Goal: Information Seeking & Learning: Check status

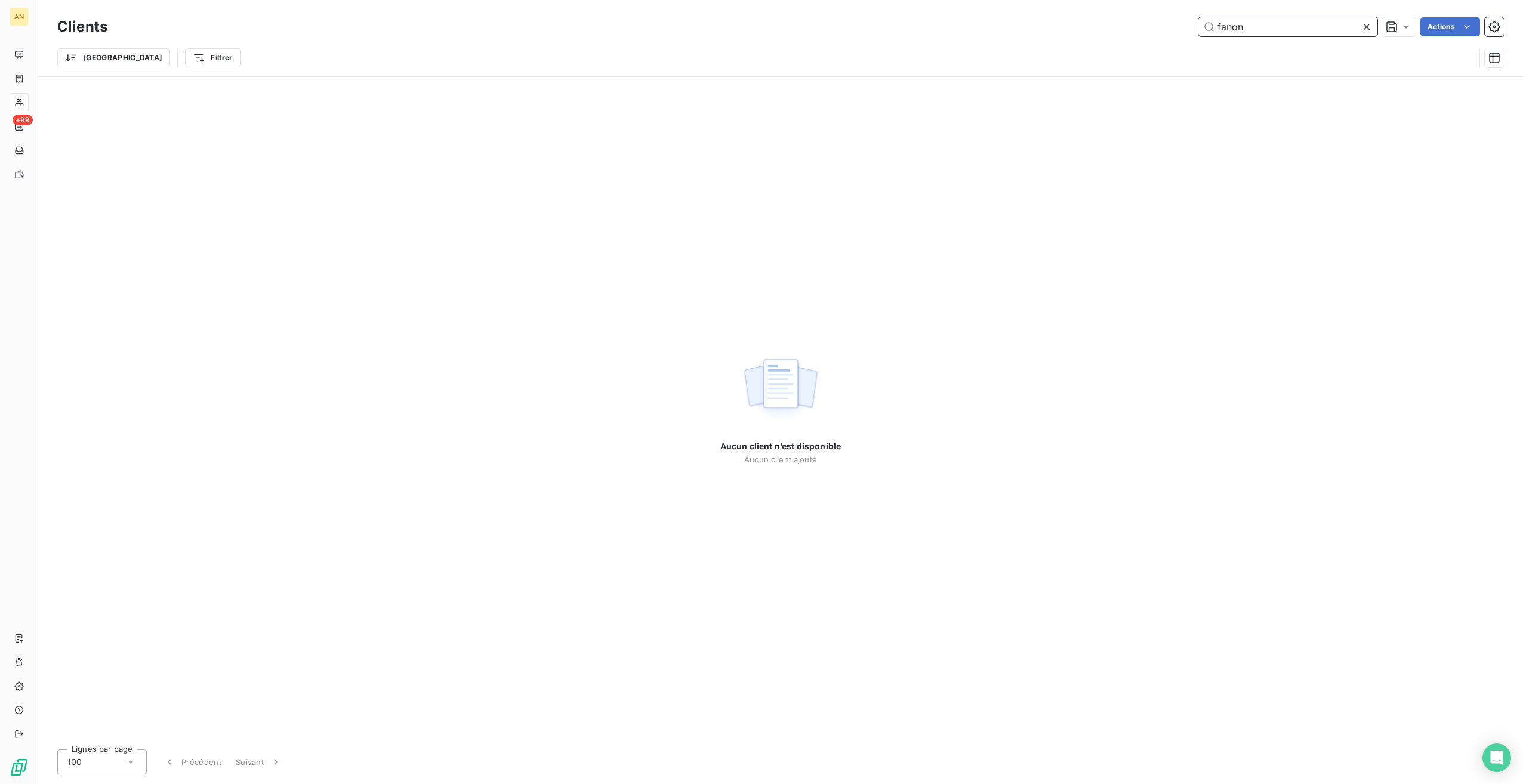
drag, startPoint x: 1258, startPoint y: 30, endPoint x: 1224, endPoint y: 31, distance: 34.0
click at [1224, 31] on input "fanon" at bounding box center [1288, 27] width 179 height 19
click at [1273, 31] on input "fanon" at bounding box center [1288, 27] width 179 height 19
drag, startPoint x: 1273, startPoint y: 31, endPoint x: 1199, endPoint y: 31, distance: 74.0
click at [1199, 31] on input "fanon" at bounding box center [1288, 27] width 179 height 19
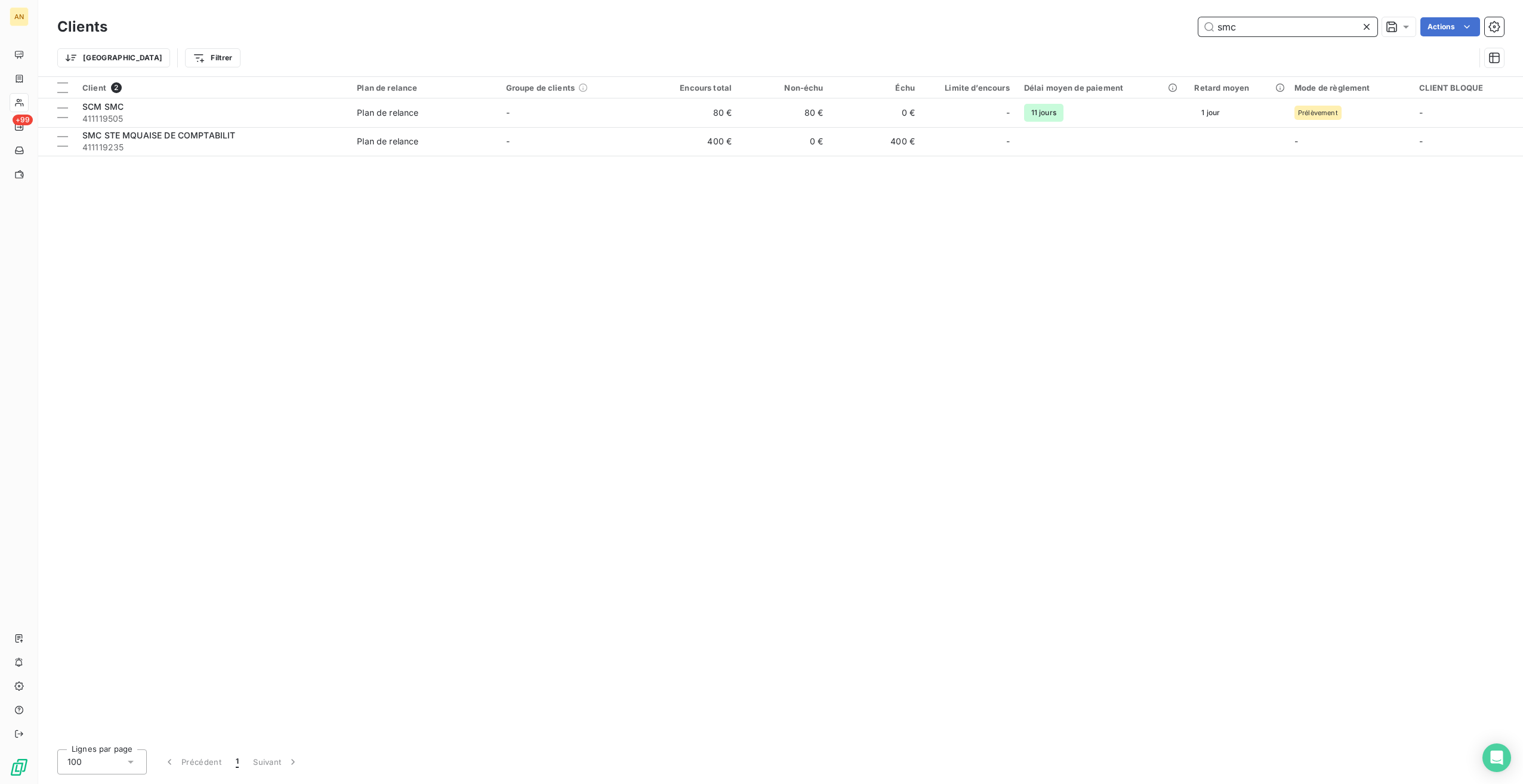
type input "smc"
click at [364, 111] on div "Plan de relance" at bounding box center [387, 113] width 62 height 12
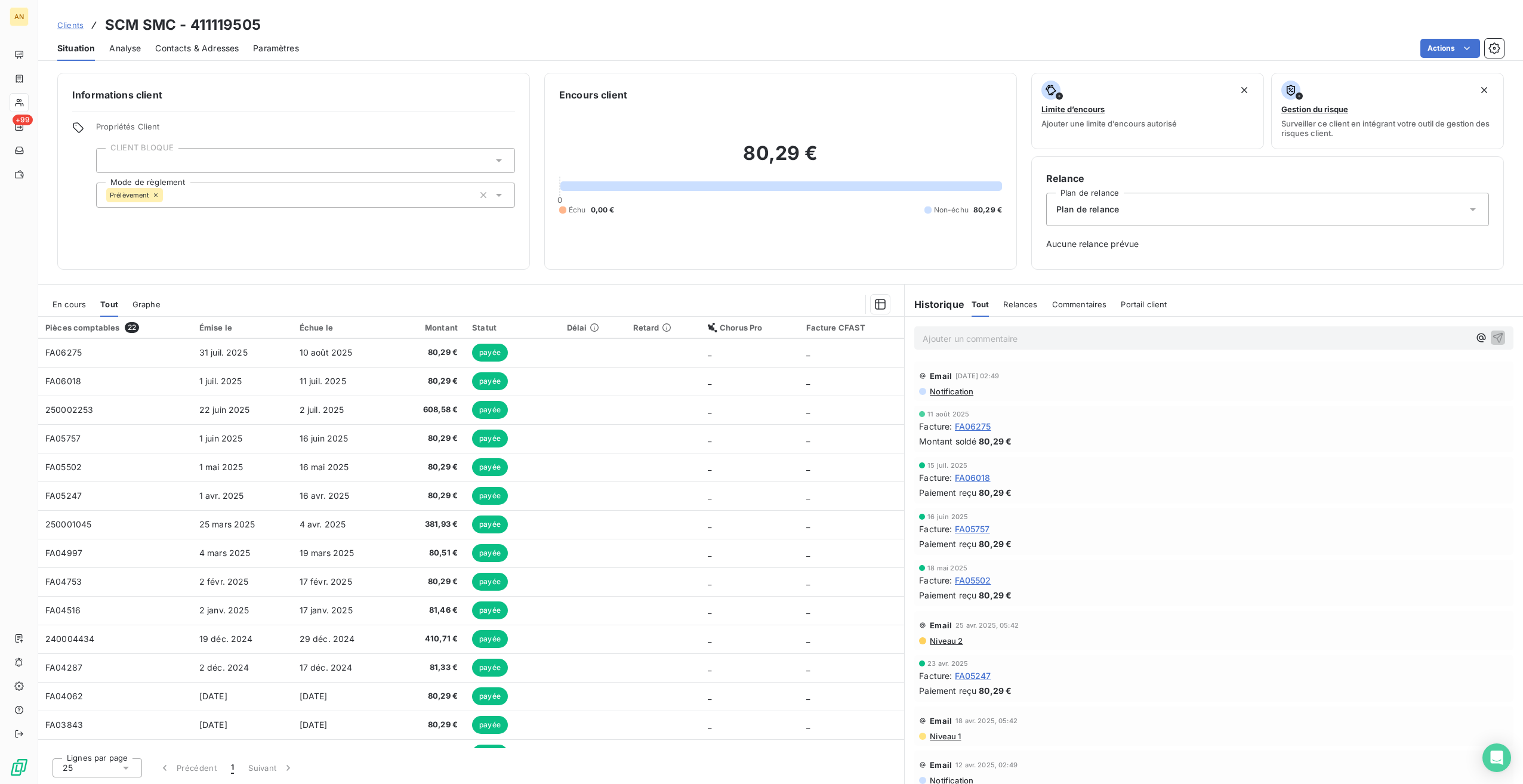
scroll to position [220, 0]
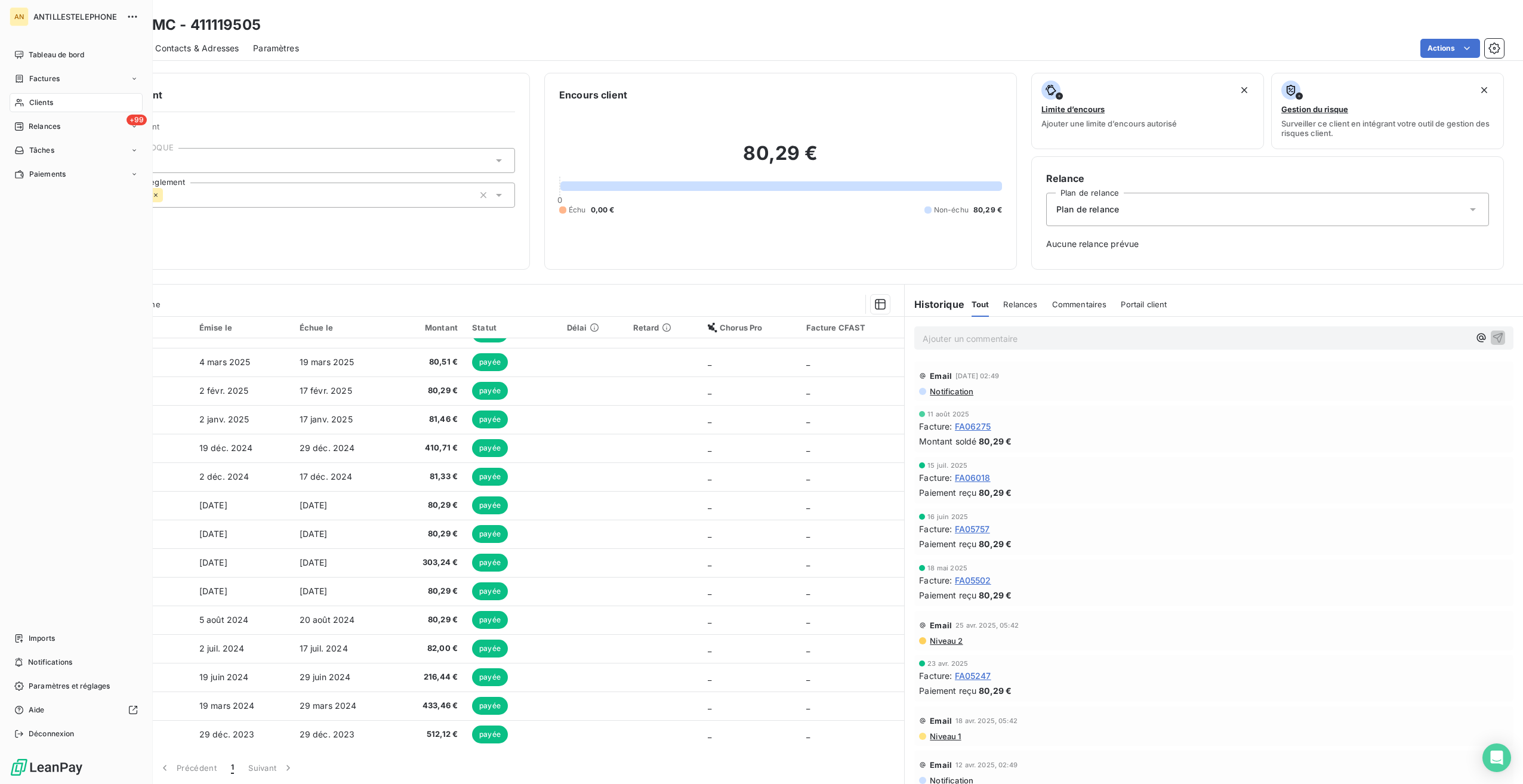
click at [26, 116] on nav "Tableau de bord Factures Clients +99 Relances Tâches Paiements" at bounding box center [76, 114] width 133 height 138
click at [27, 111] on div "Clients" at bounding box center [76, 102] width 133 height 19
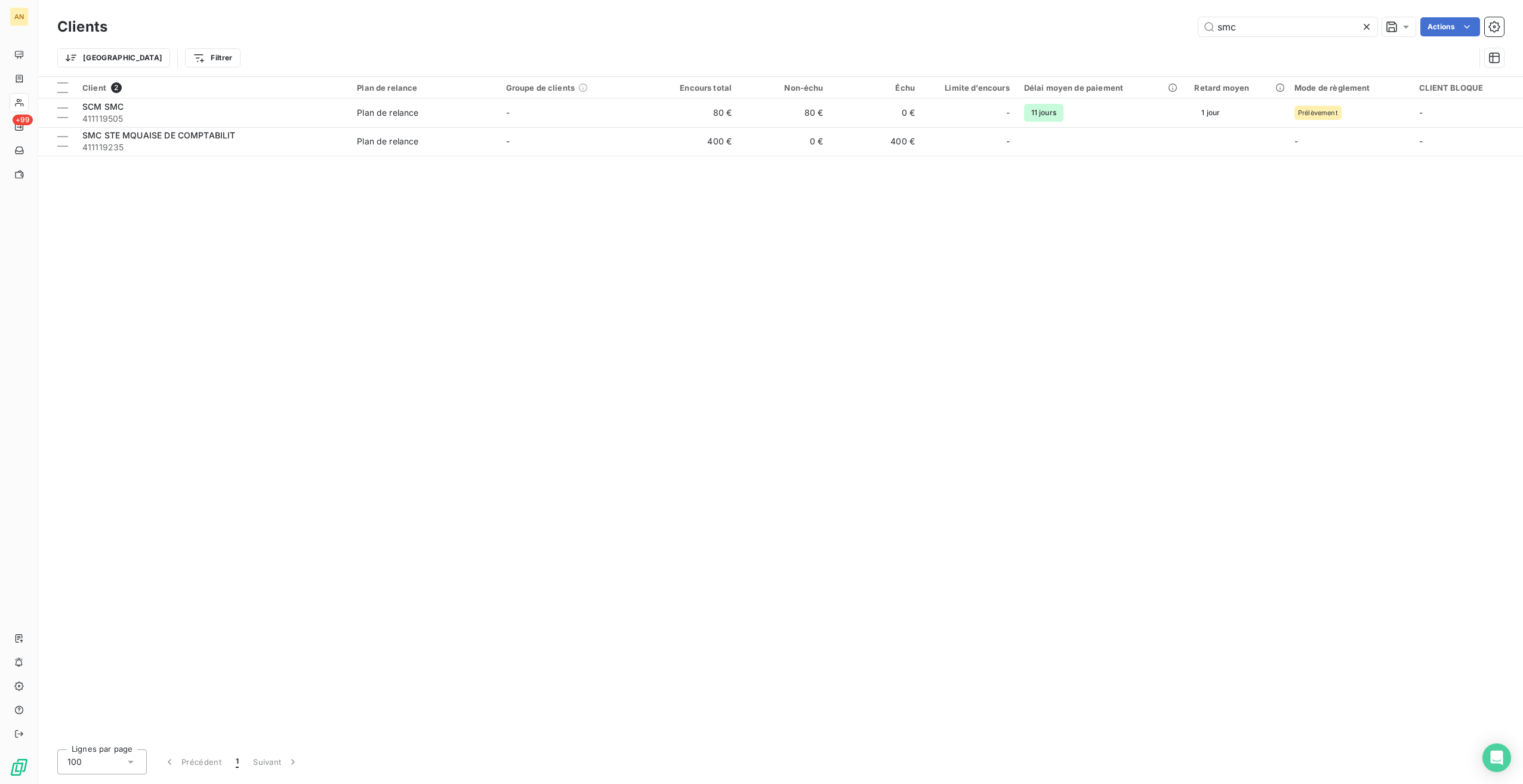
drag, startPoint x: 1263, startPoint y: 30, endPoint x: 1171, endPoint y: 25, distance: 92.1
click at [1169, 25] on div "smc Actions" at bounding box center [813, 27] width 1382 height 19
type input "c"
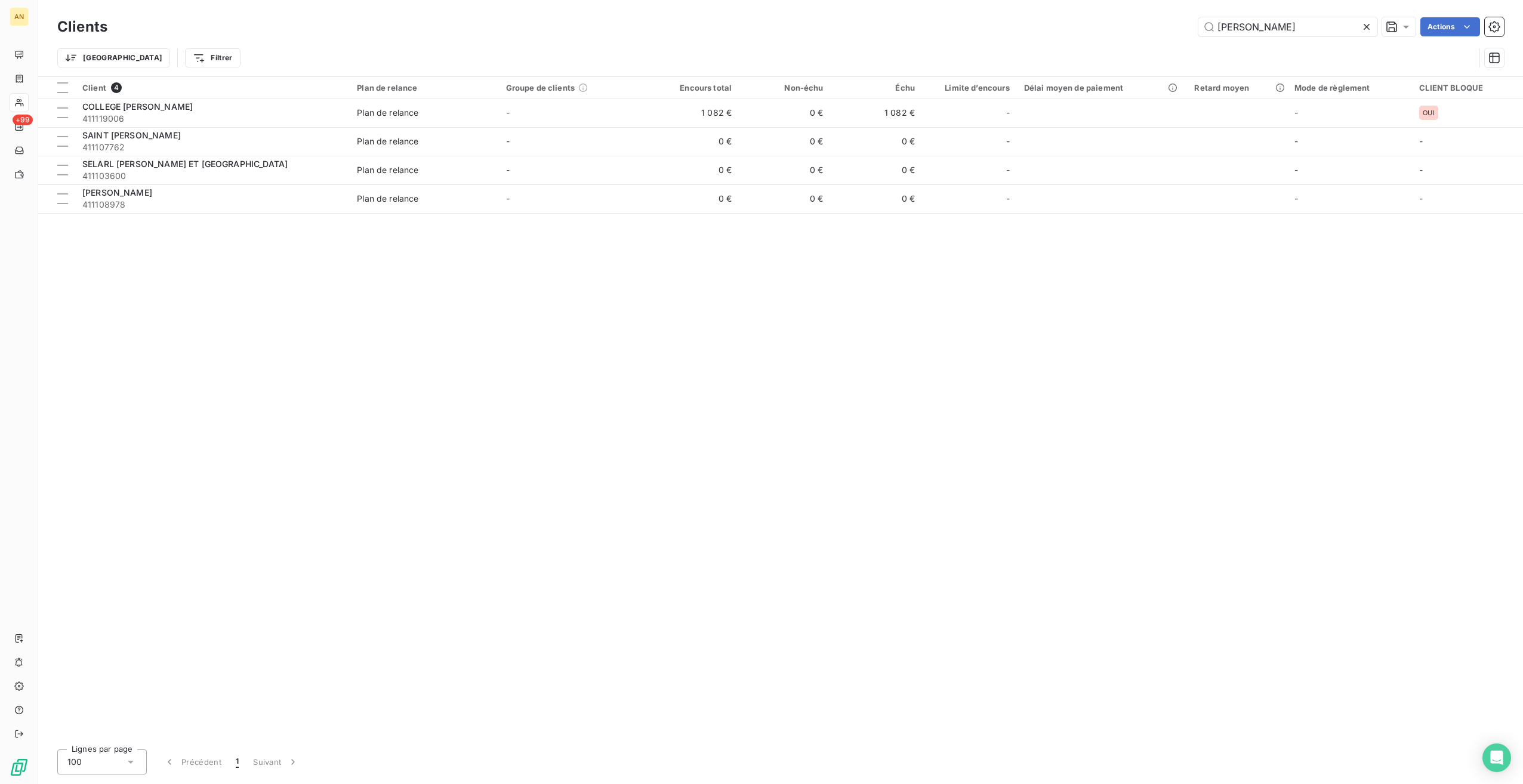
type input "vincent"
click at [179, 161] on span "SELARL VINCENT LACOSTE ET ASSO" at bounding box center [185, 164] width 205 height 10
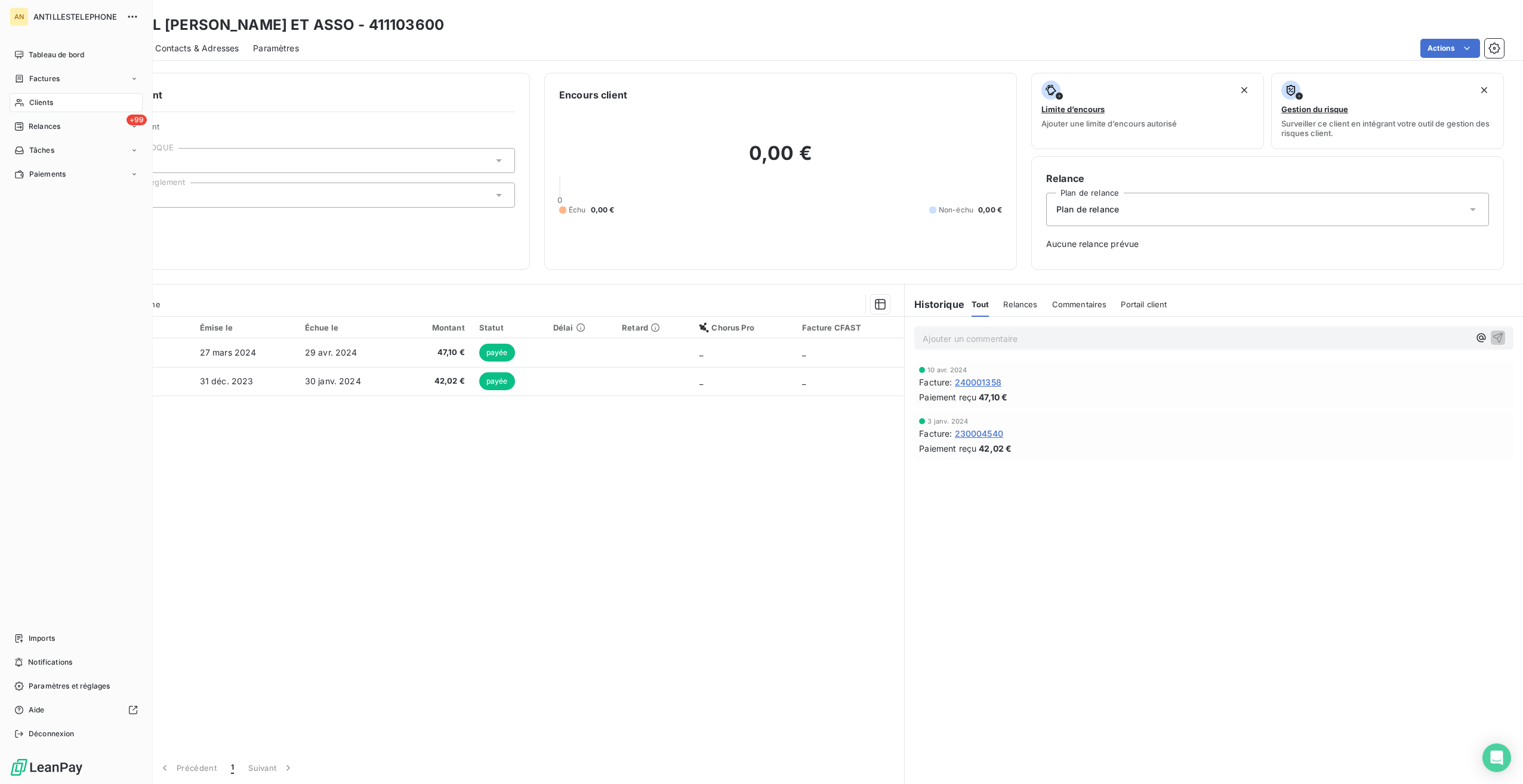
click at [23, 108] on div "Clients" at bounding box center [76, 102] width 133 height 19
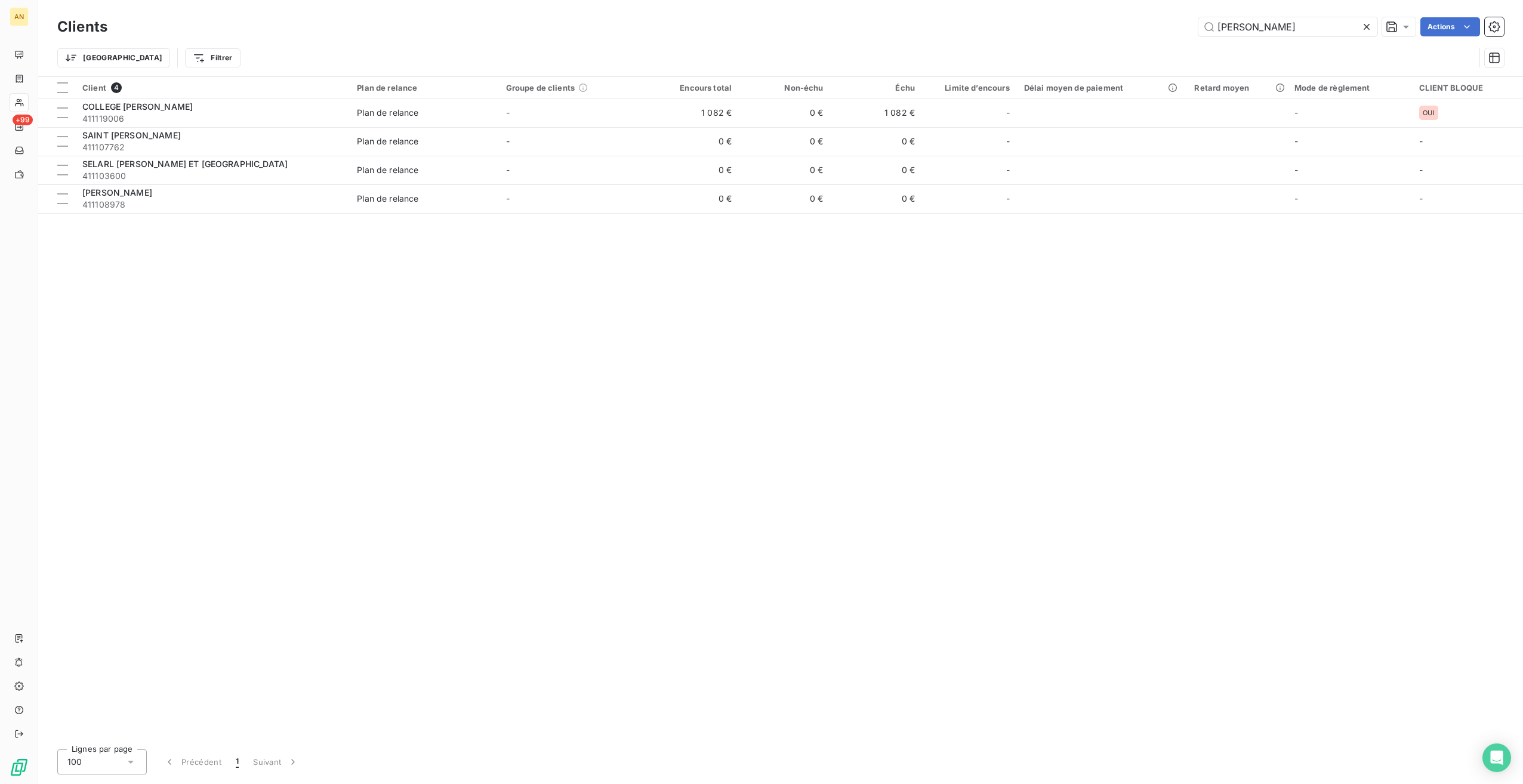
drag, startPoint x: 1275, startPoint y: 31, endPoint x: 1067, endPoint y: 15, distance: 208.6
click at [1068, 15] on div "Clients vincent Actions" at bounding box center [781, 27] width 1447 height 25
type input "sophia"
click at [753, 122] on td "0 €" at bounding box center [784, 112] width 92 height 29
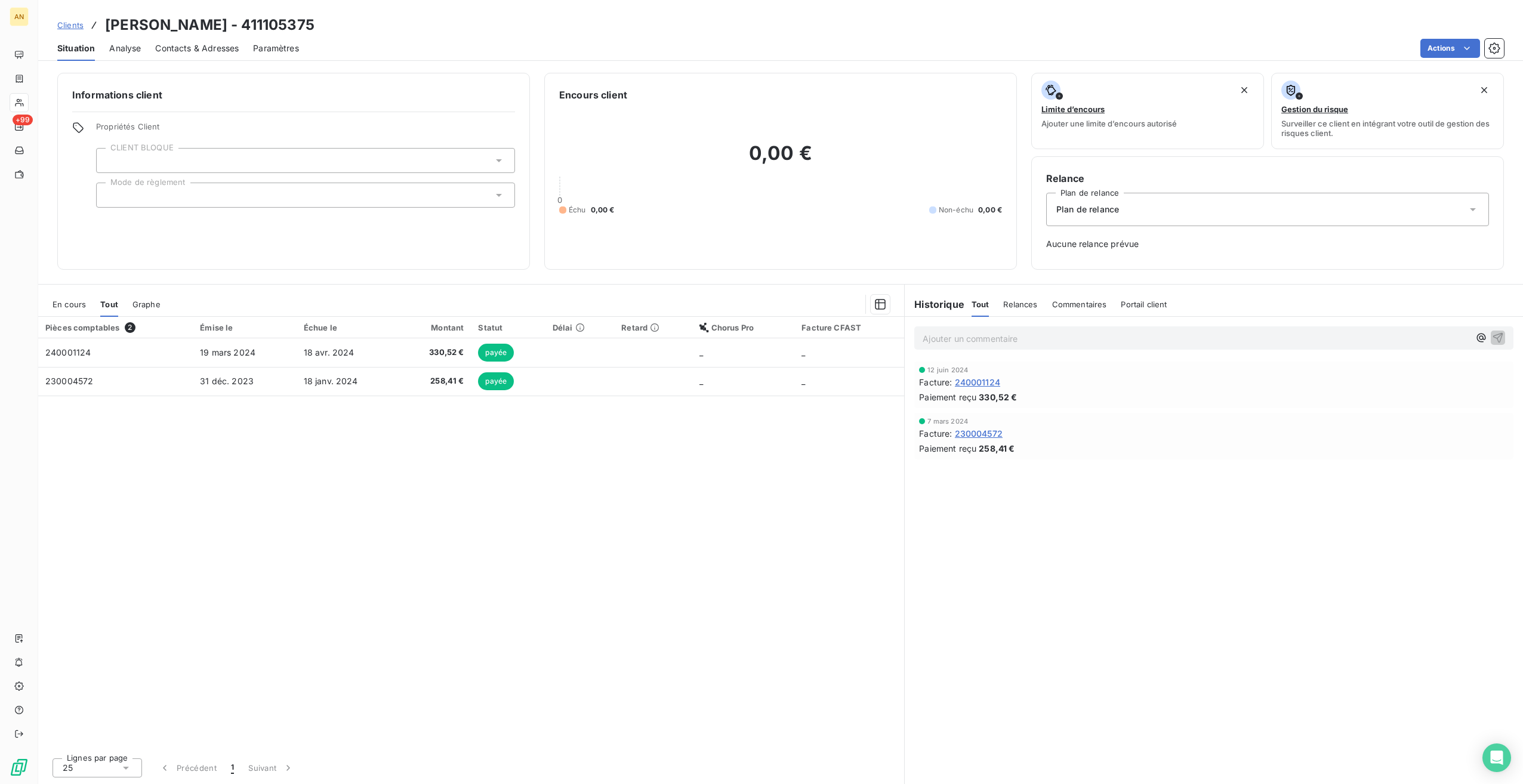
click at [74, 309] on div "En cours" at bounding box center [70, 305] width 34 height 25
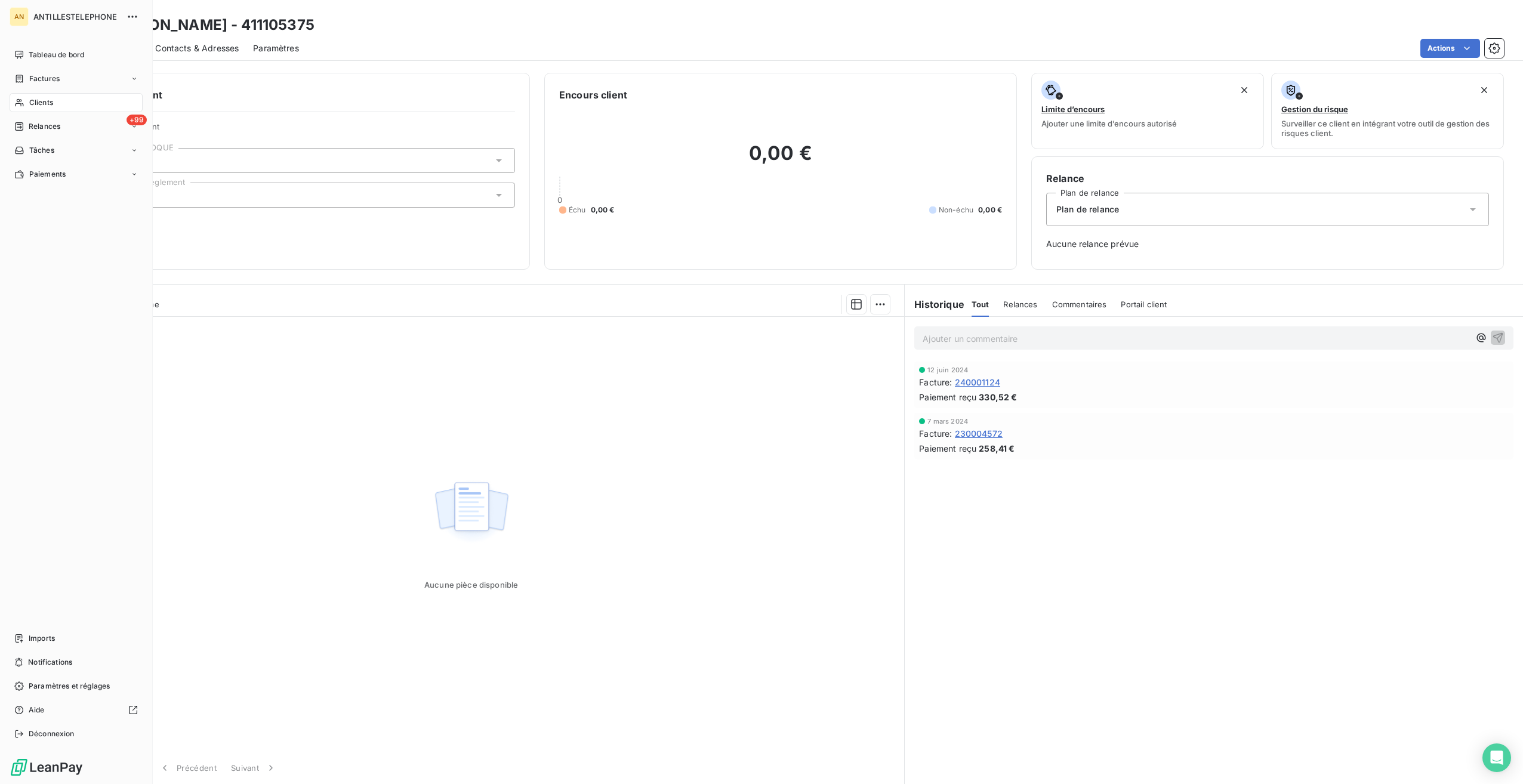
click at [30, 641] on span "Imports" at bounding box center [42, 638] width 26 height 11
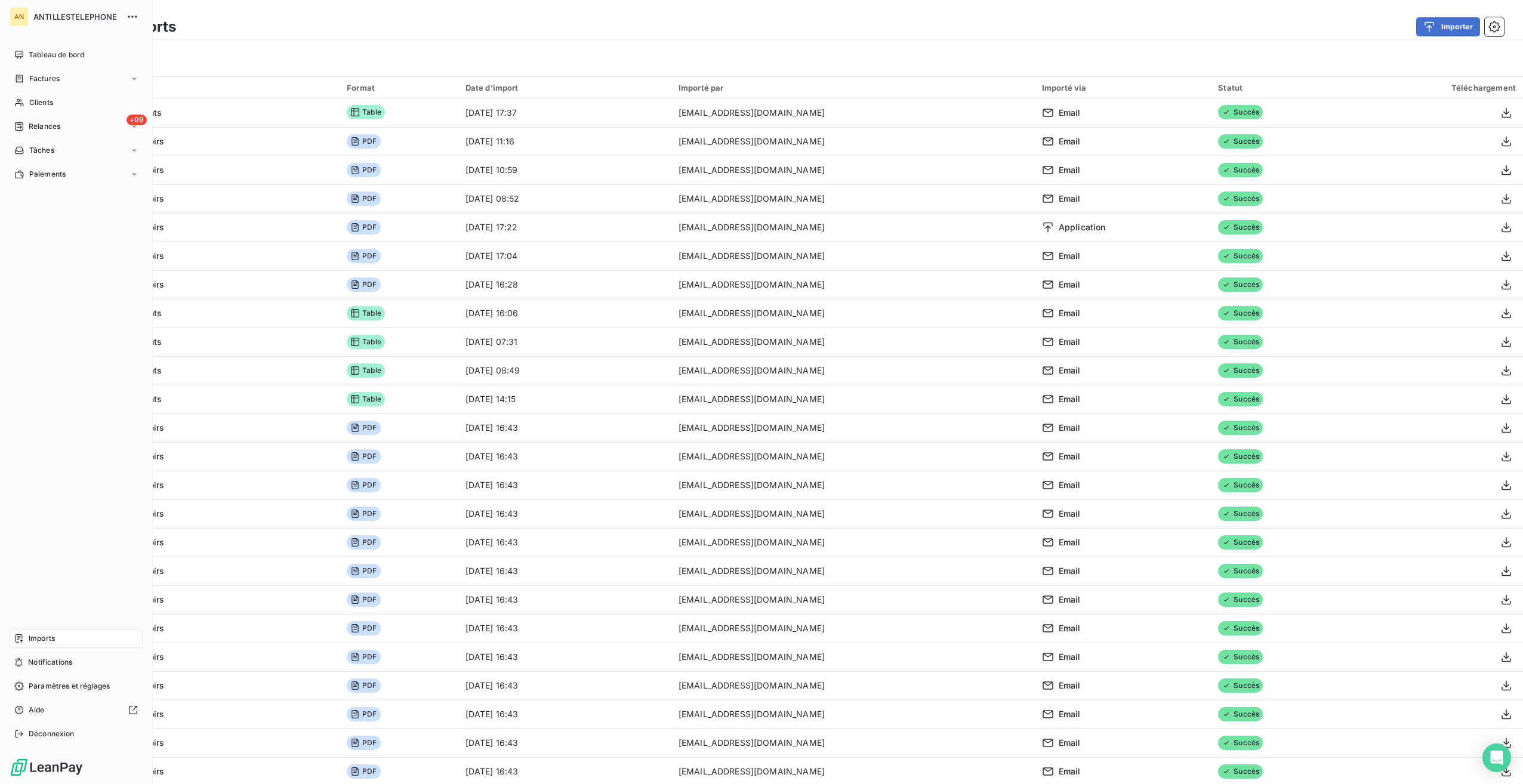
click at [22, 57] on icon at bounding box center [19, 54] width 10 height 10
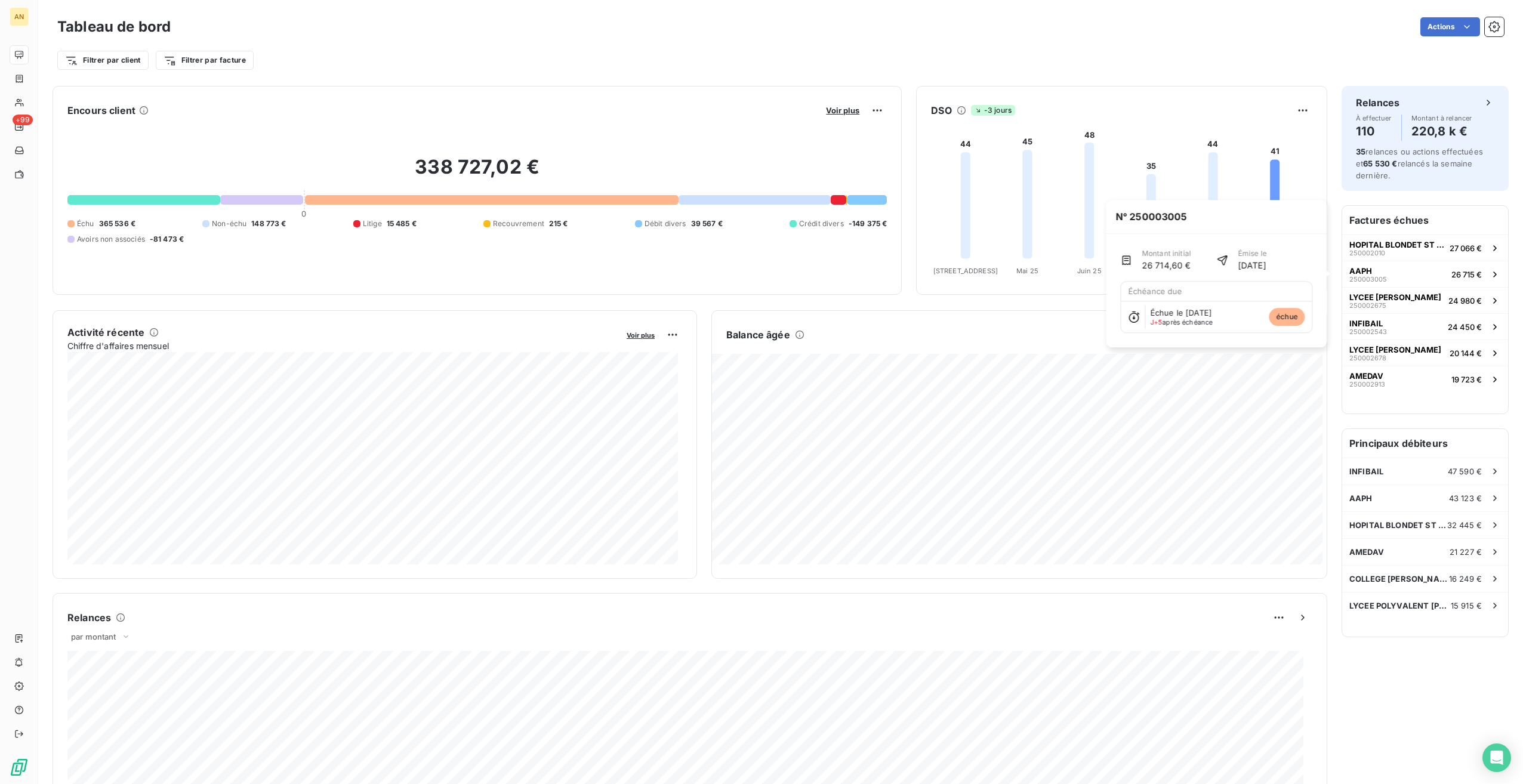
click at [1358, 276] on span "250003005" at bounding box center [1368, 280] width 37 height 7
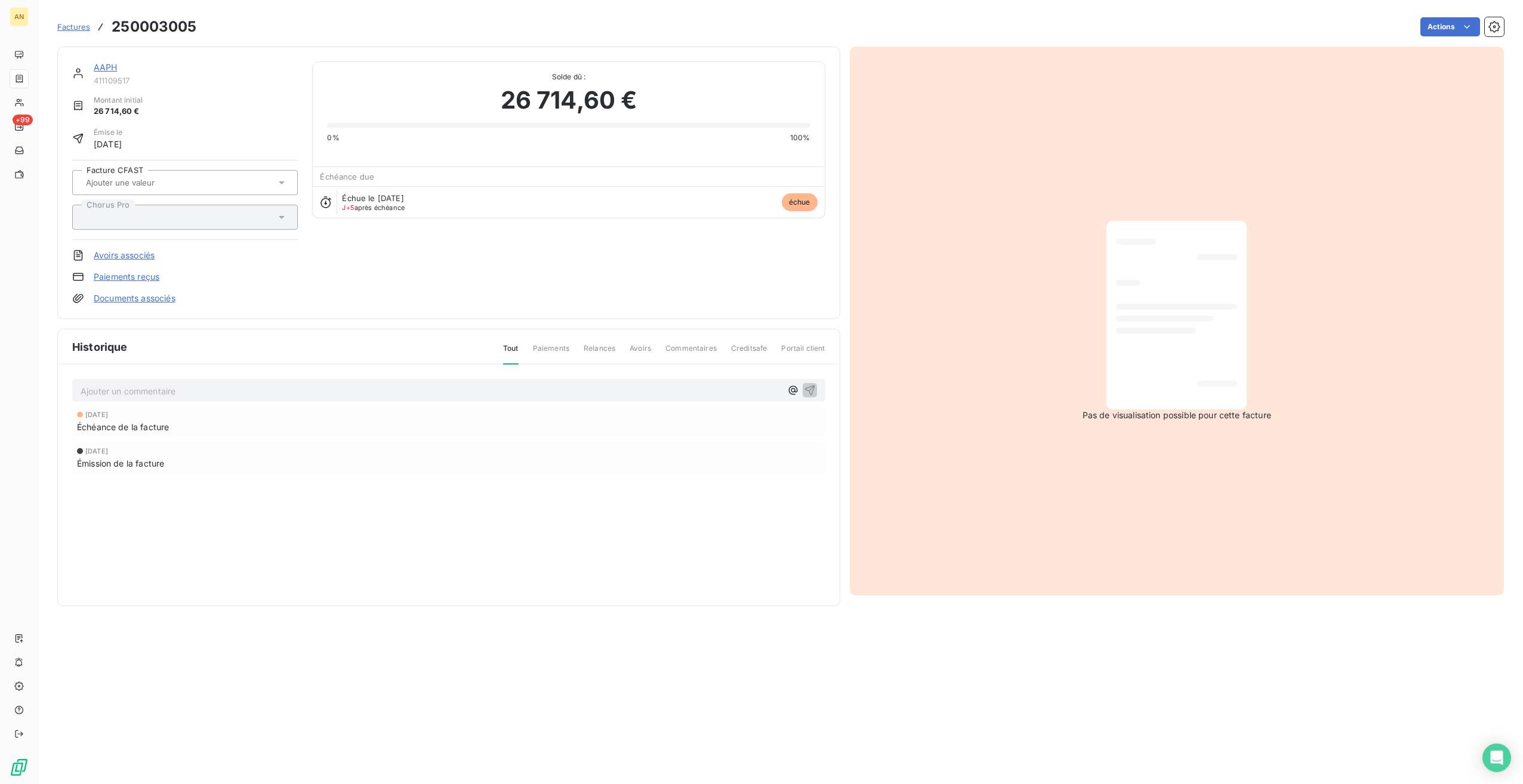
click at [111, 70] on link "AAPH" at bounding box center [105, 67] width 24 height 10
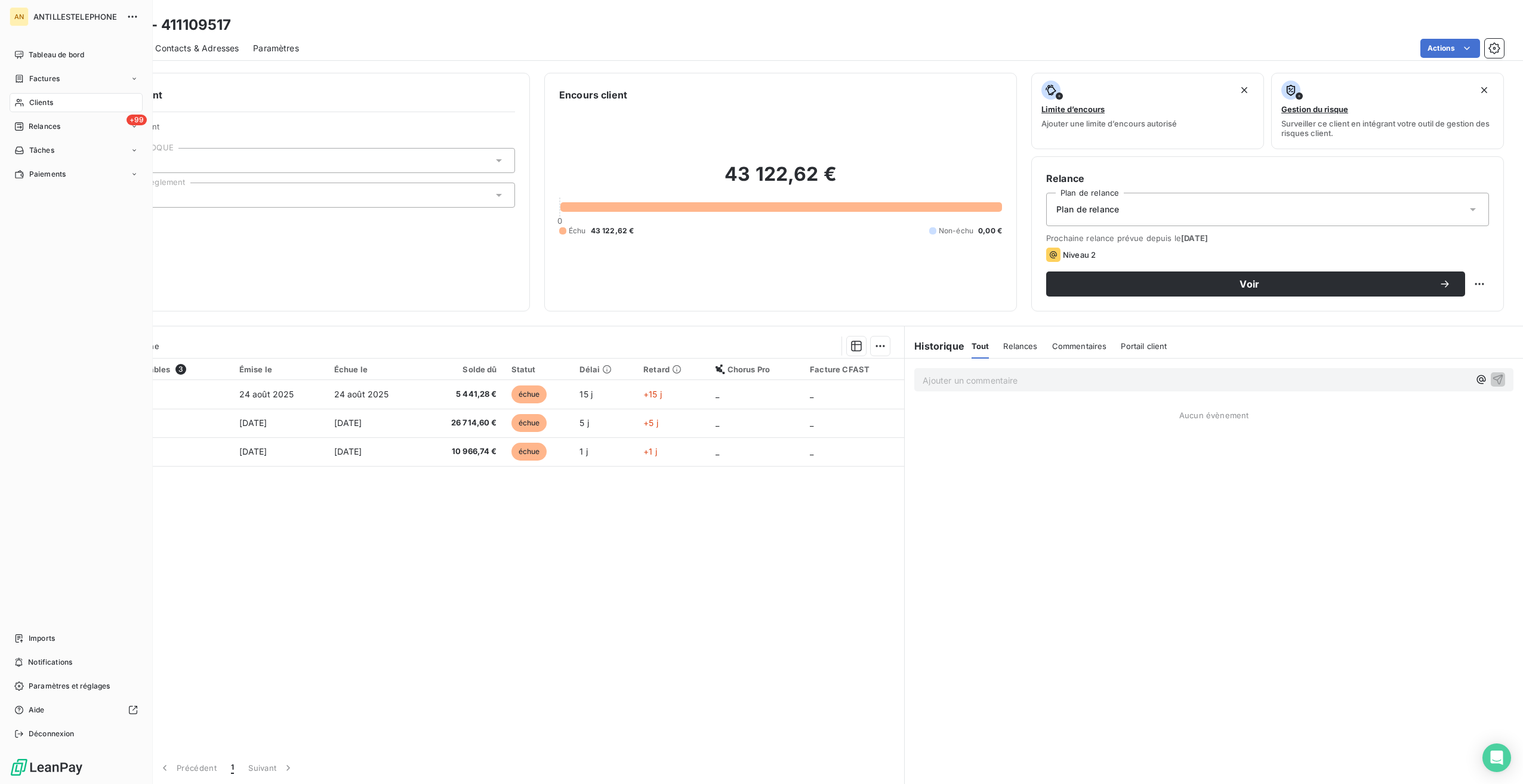
click at [29, 106] on span "Clients" at bounding box center [41, 102] width 24 height 11
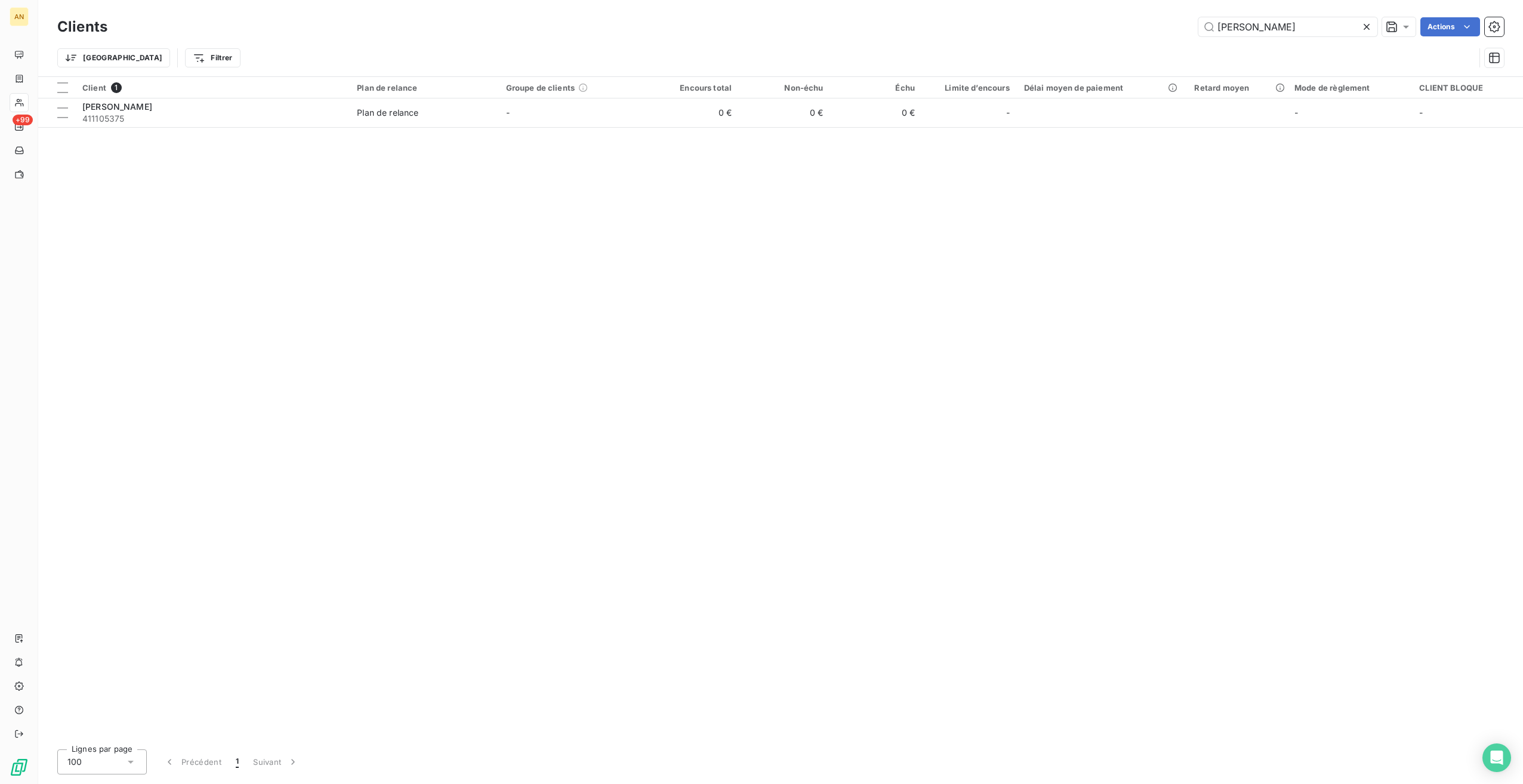
drag, startPoint x: 1232, startPoint y: 31, endPoint x: 1041, endPoint y: 29, distance: 191.0
click at [1041, 27] on div "sophia Actions" at bounding box center [813, 27] width 1382 height 19
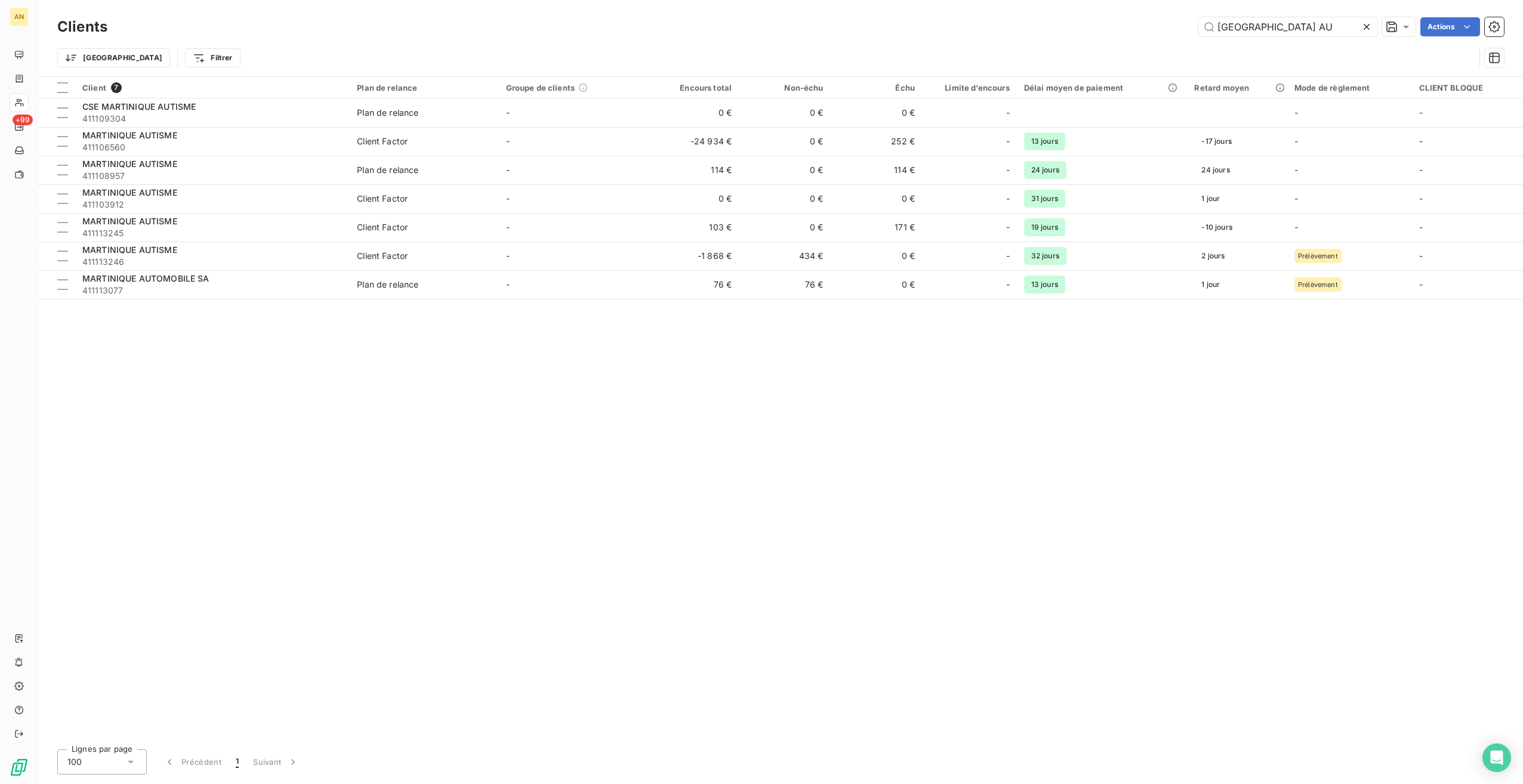
type input "MARTINIQUE AU"
click at [149, 142] on span "411106560" at bounding box center [212, 147] width 260 height 12
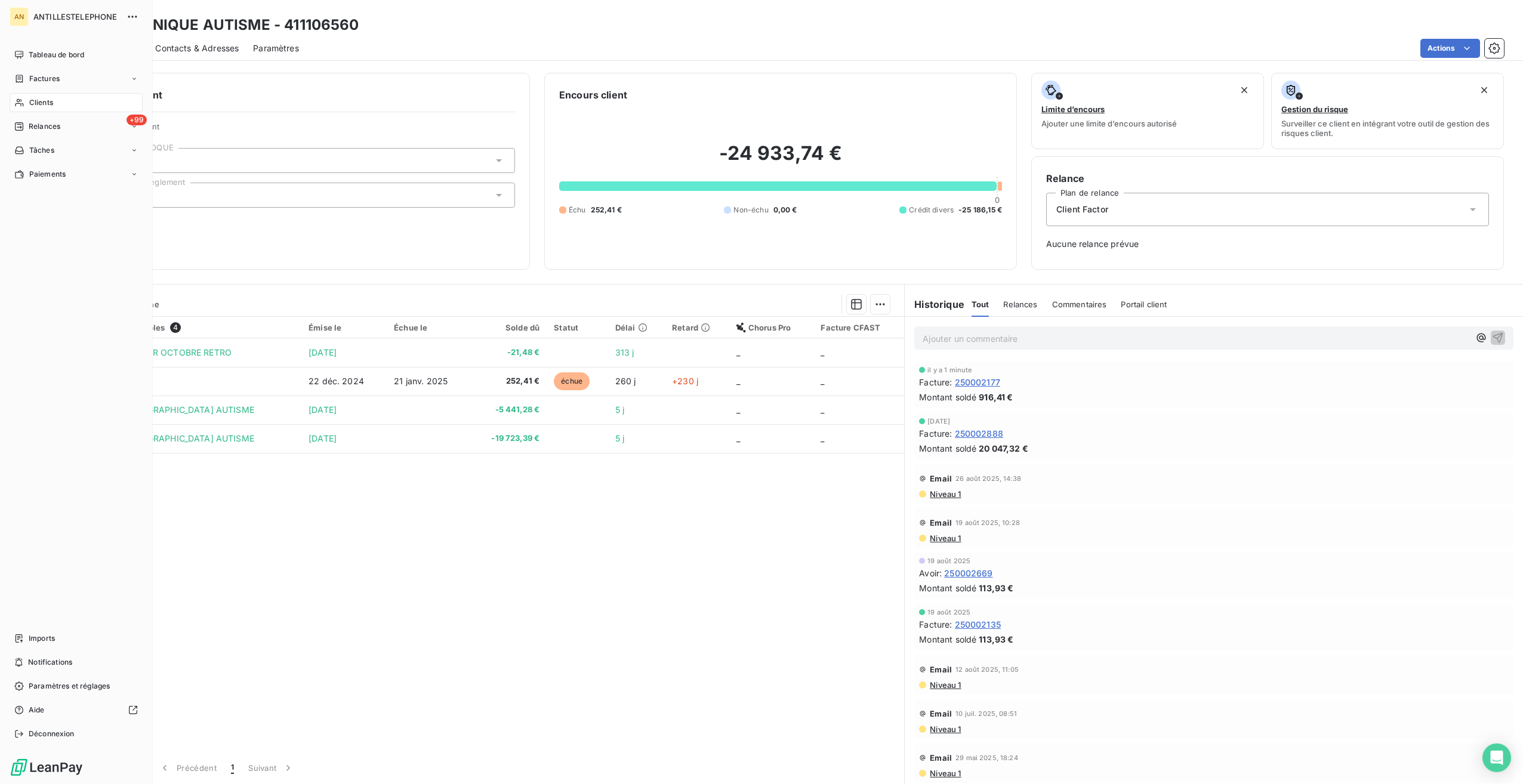
click at [34, 61] on div "Tableau de bord" at bounding box center [76, 55] width 133 height 19
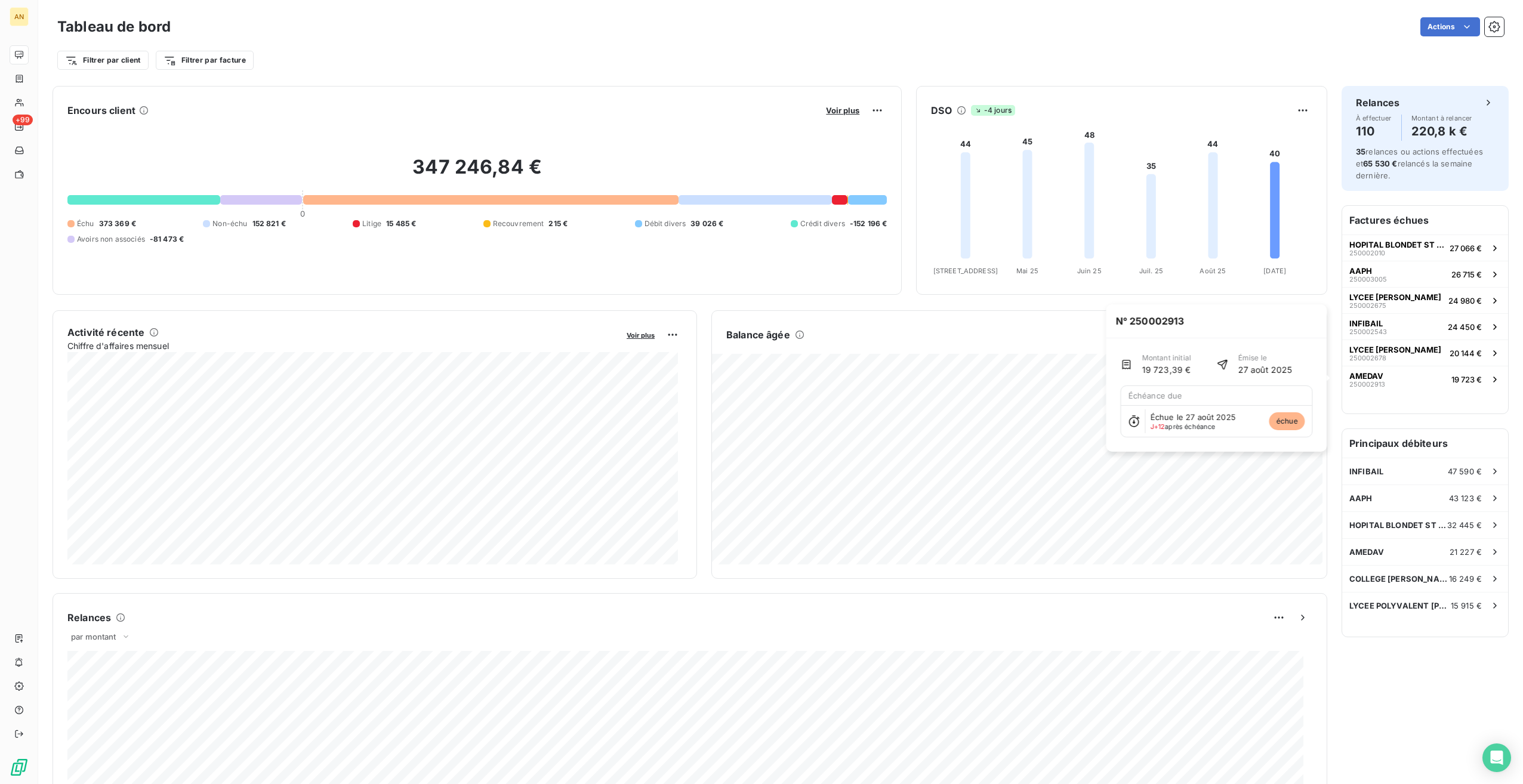
click at [1425, 381] on button "AMEDAV 250002913 19 723 €" at bounding box center [1425, 379] width 166 height 26
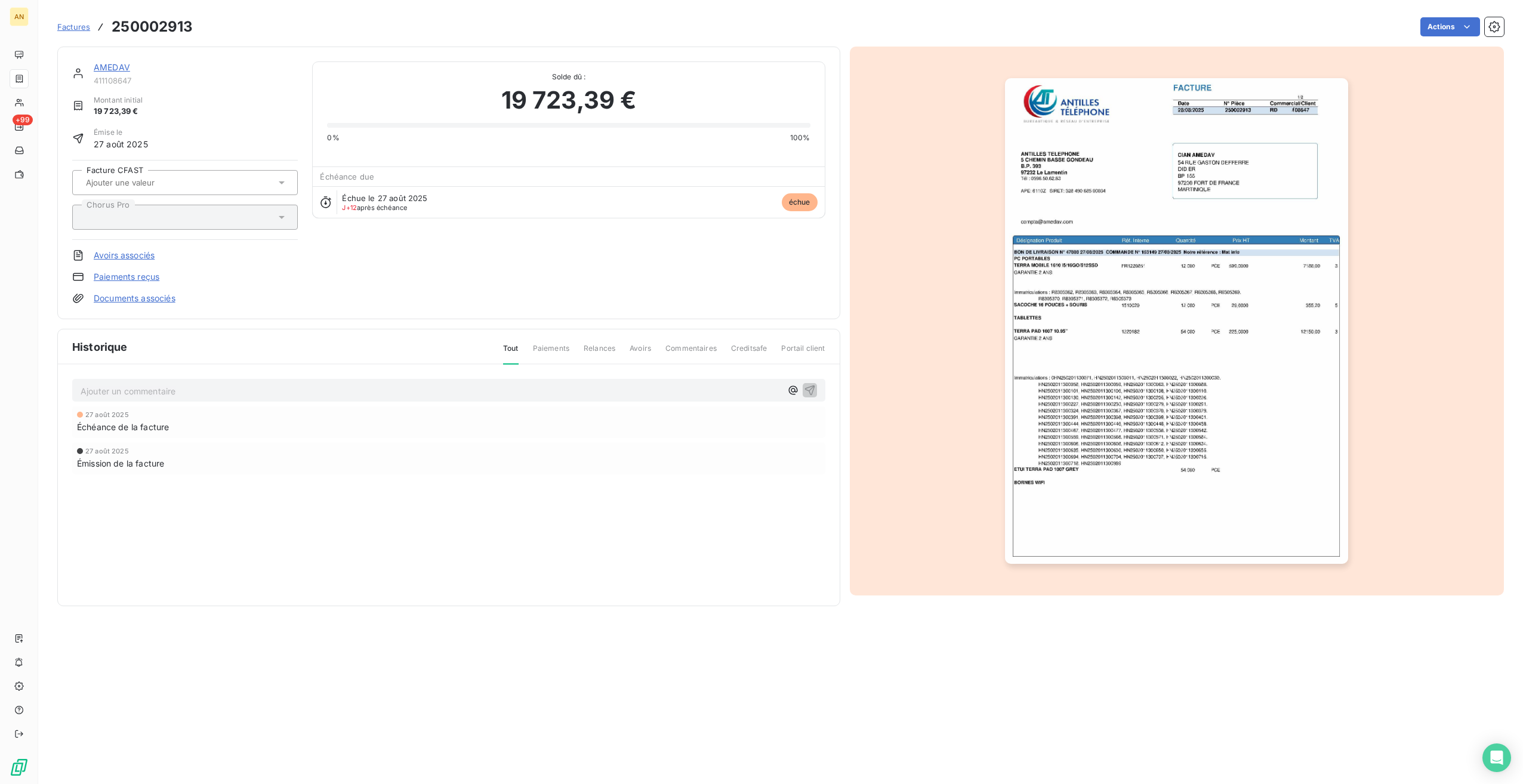
click at [108, 72] on div "AMEDAV" at bounding box center [196, 67] width 204 height 12
click at [98, 67] on link "AMEDAV" at bounding box center [112, 67] width 37 height 10
